Goal: Find specific page/section: Find specific page/section

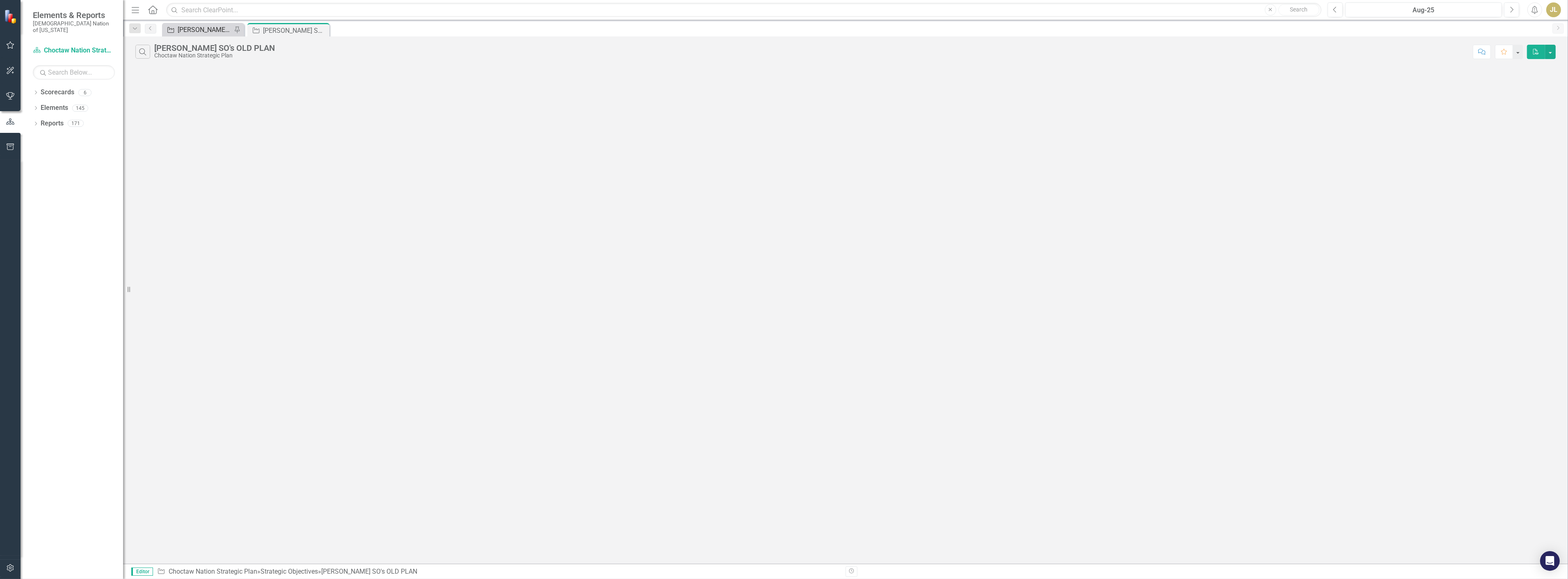
click at [198, 31] on div "[PERSON_NAME] SOs" at bounding box center [205, 30] width 54 height 10
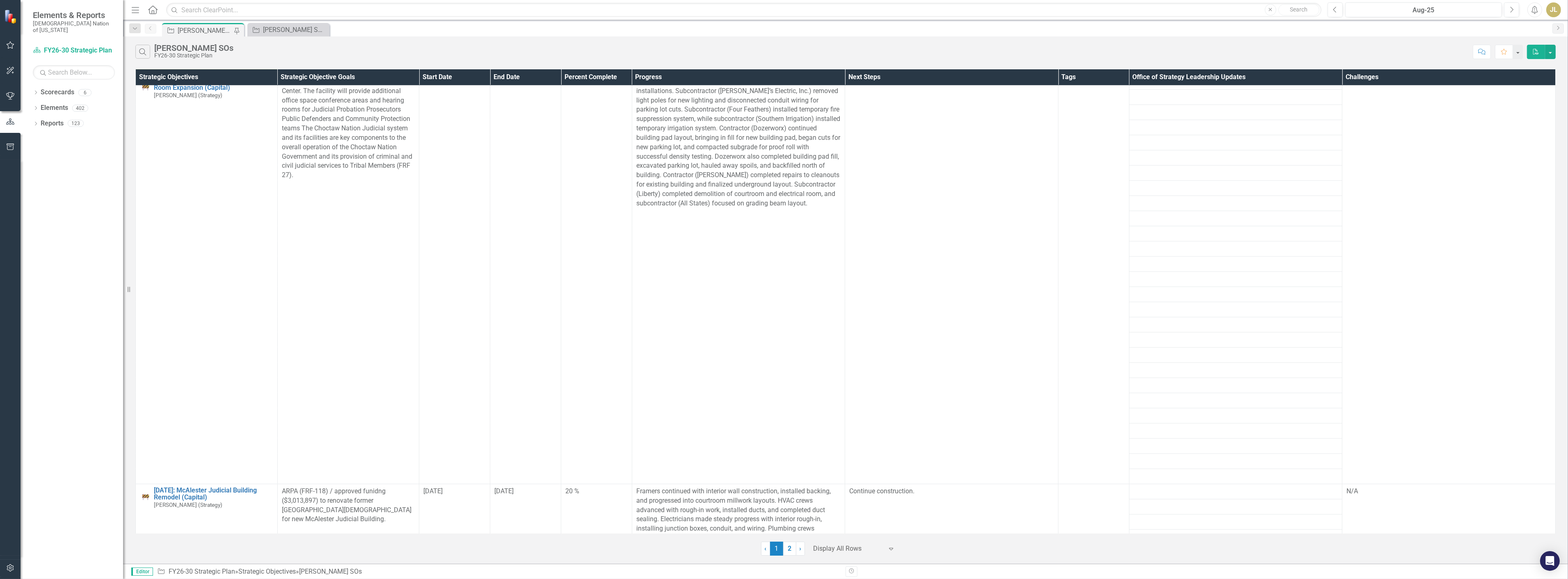
scroll to position [1731, 0]
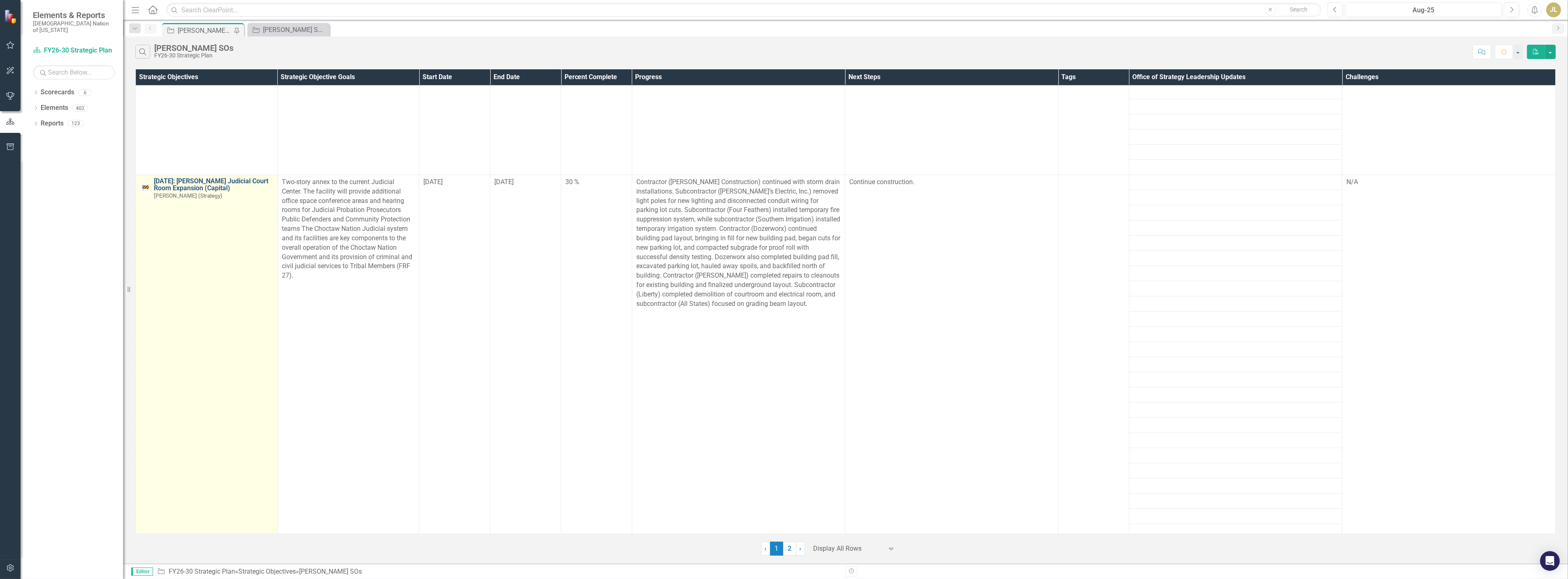
click at [190, 185] on link "[DATE]: [PERSON_NAME] Judicial Court Room Expansion (Capital)" at bounding box center [214, 185] width 119 height 14
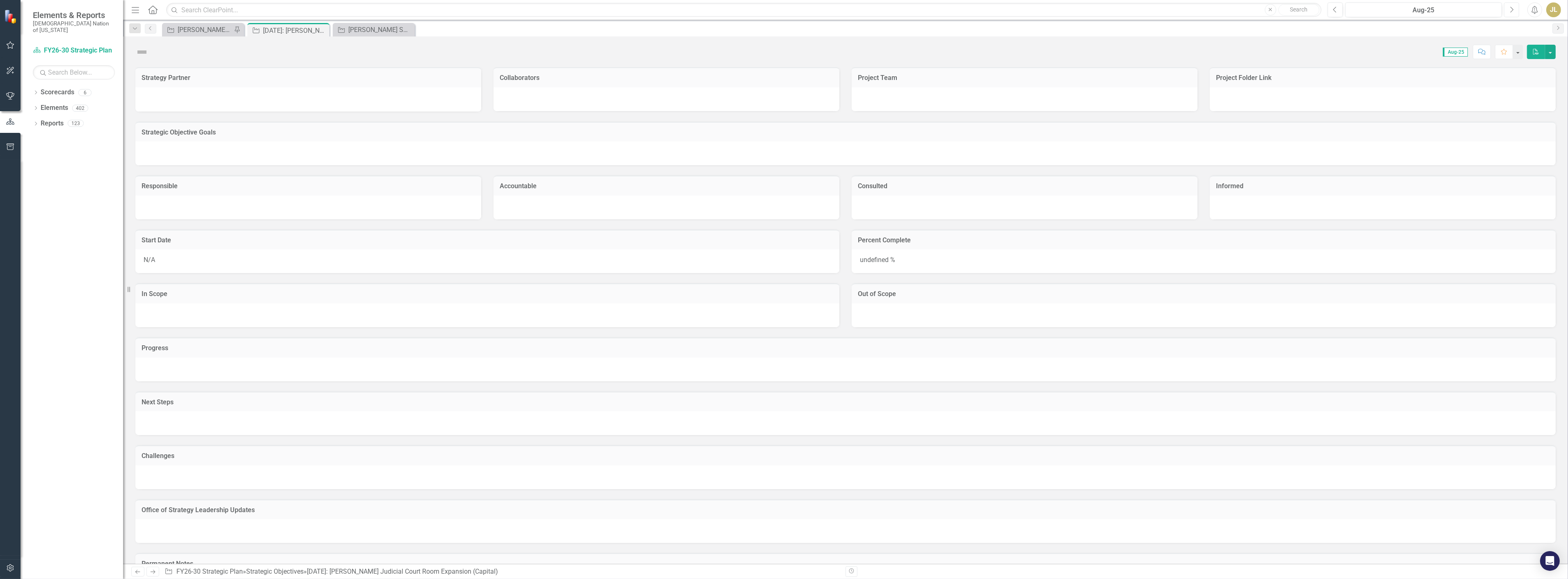
click at [1511, 10] on icon "Next" at bounding box center [1511, 10] width 4 height 7
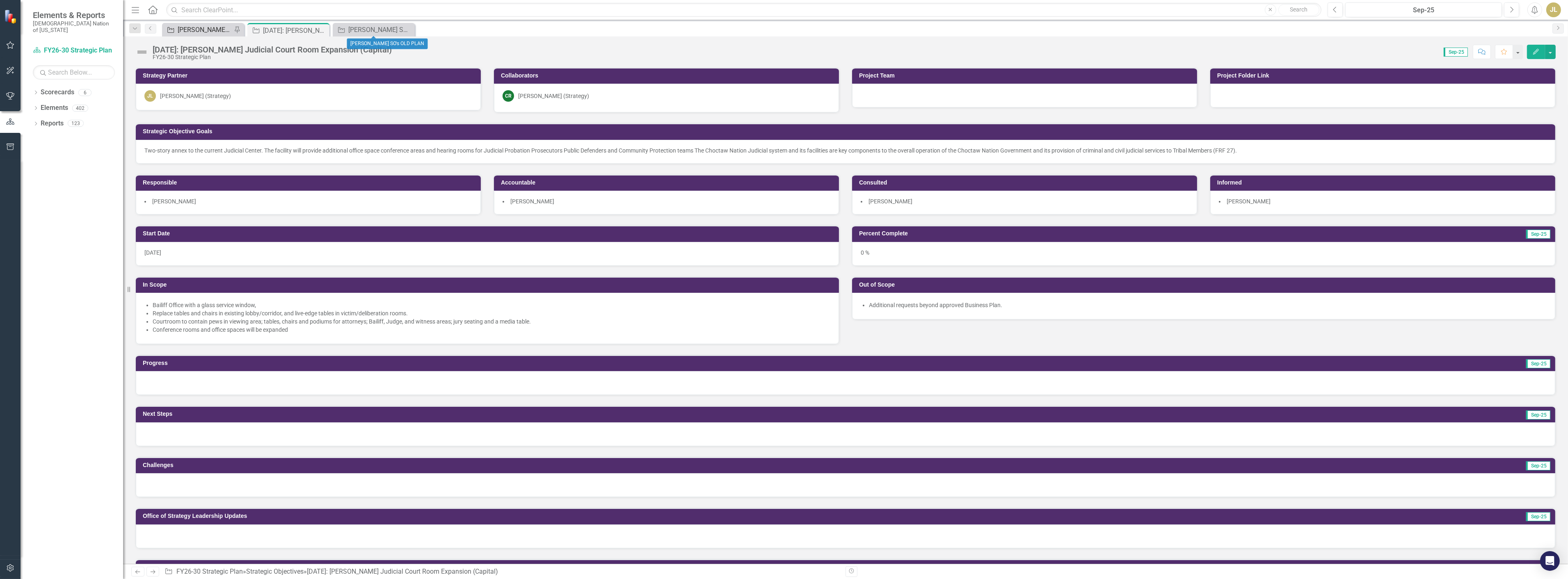
click at [195, 28] on div "[PERSON_NAME] SOs" at bounding box center [205, 30] width 54 height 10
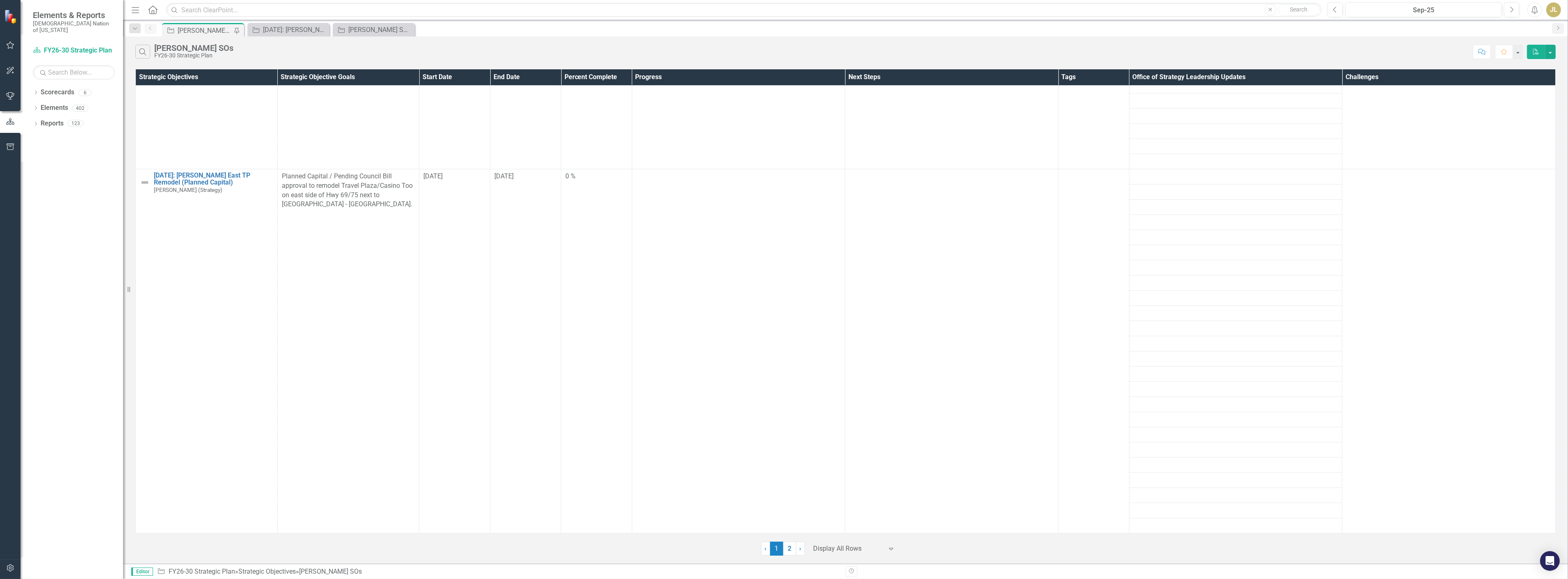
scroll to position [14759, 0]
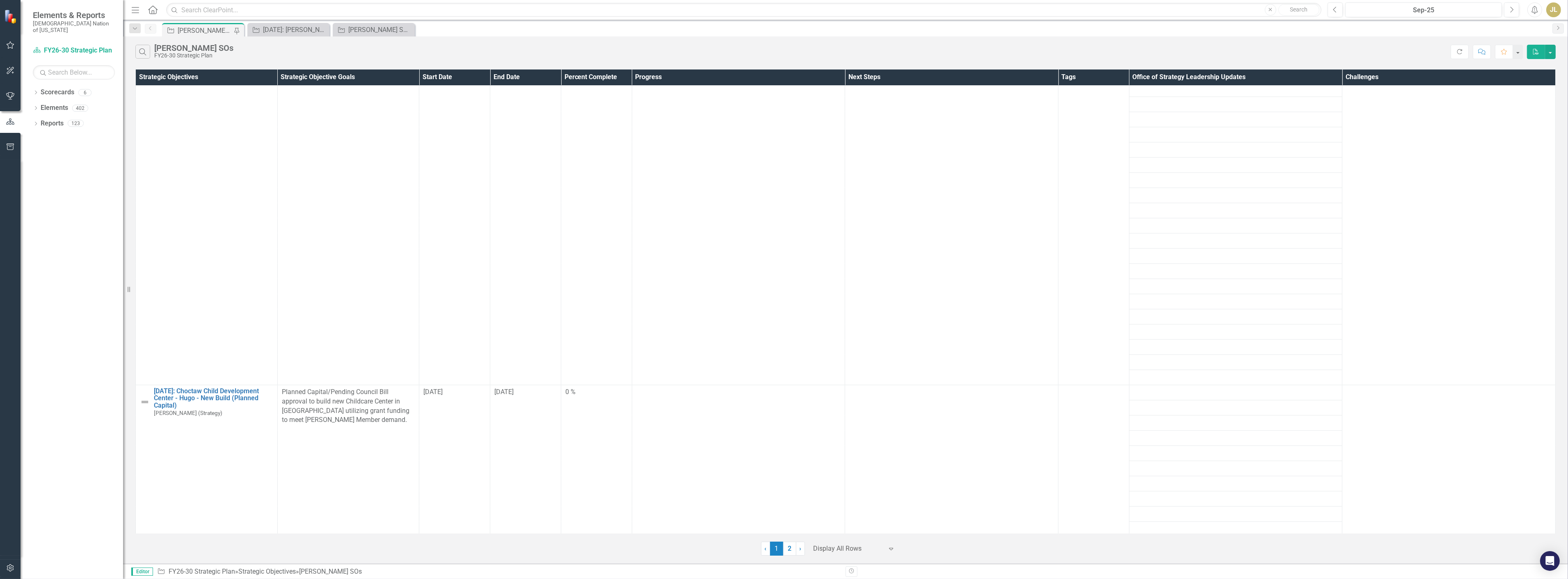
scroll to position [5148, 0]
